Goal: Transaction & Acquisition: Subscribe to service/newsletter

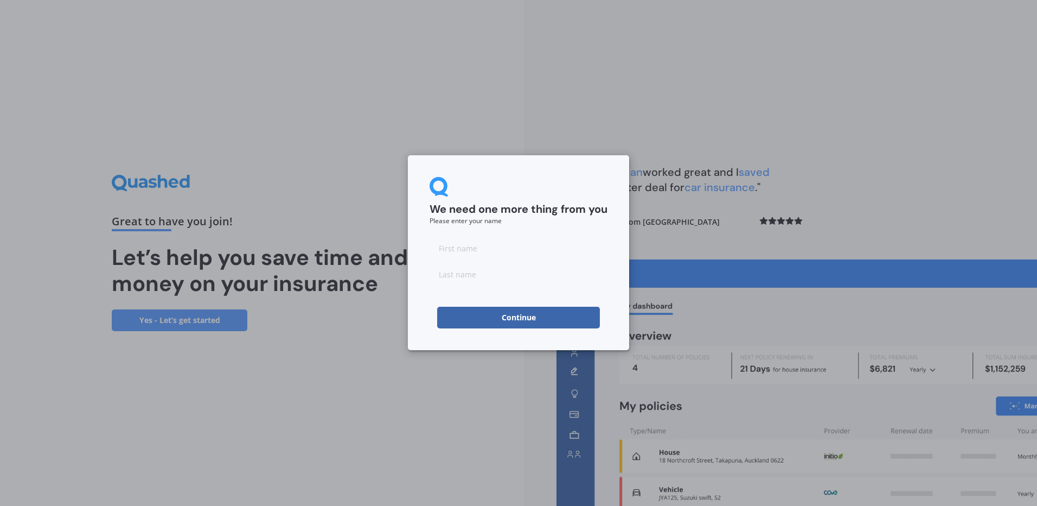
click at [452, 249] on input at bounding box center [519, 248] width 178 height 22
type input "[PERSON_NAME]"
click at [510, 318] on button "Continue" at bounding box center [518, 317] width 163 height 22
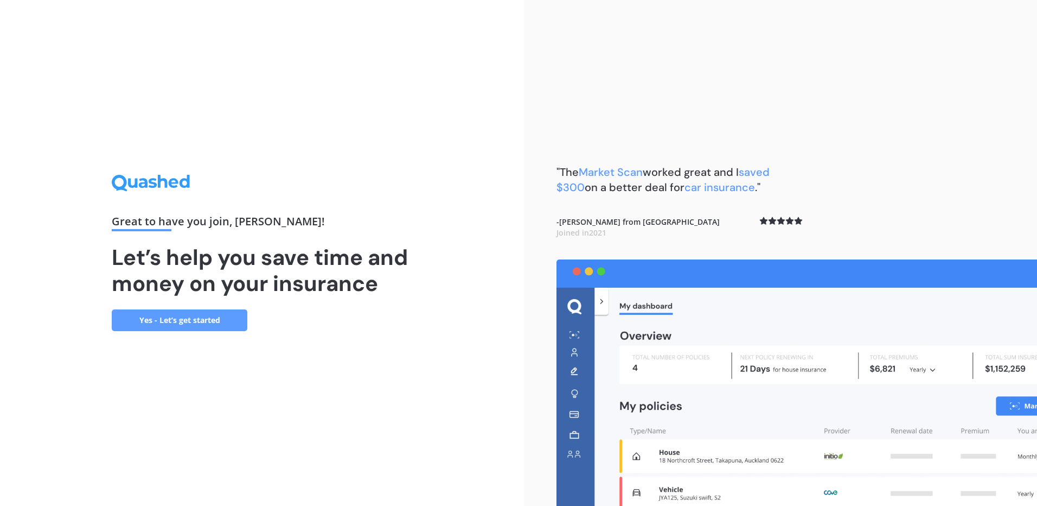
click at [199, 319] on link "Yes - Let’s get started" at bounding box center [180, 320] width 136 height 22
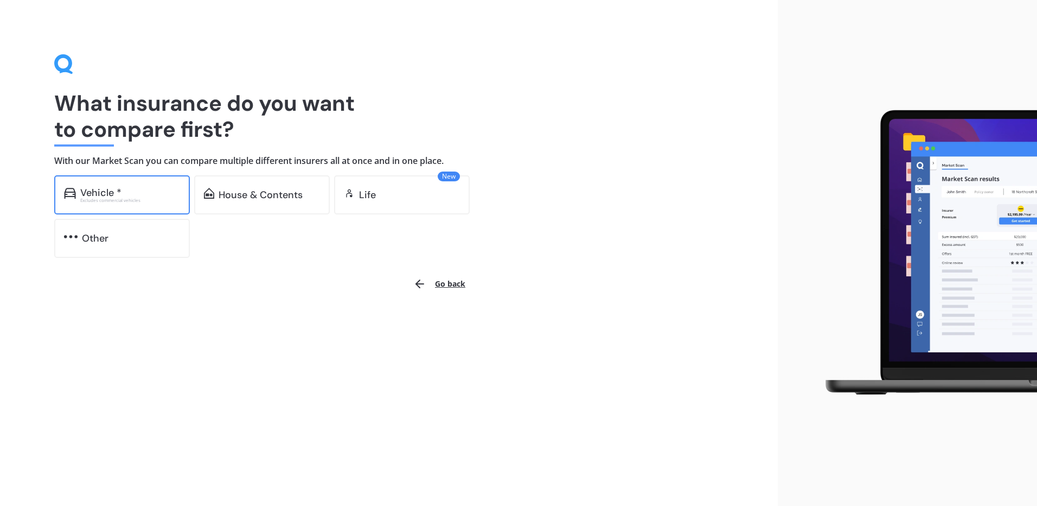
click at [138, 191] on div "Vehicle *" at bounding box center [130, 192] width 100 height 11
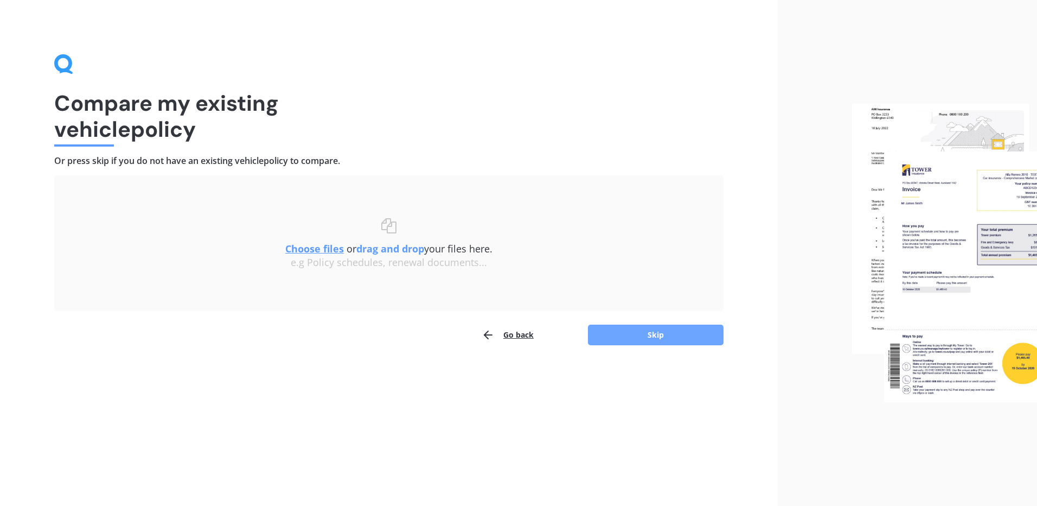
click at [673, 331] on button "Skip" at bounding box center [656, 334] width 136 height 21
